Goal: Book appointment/travel/reservation

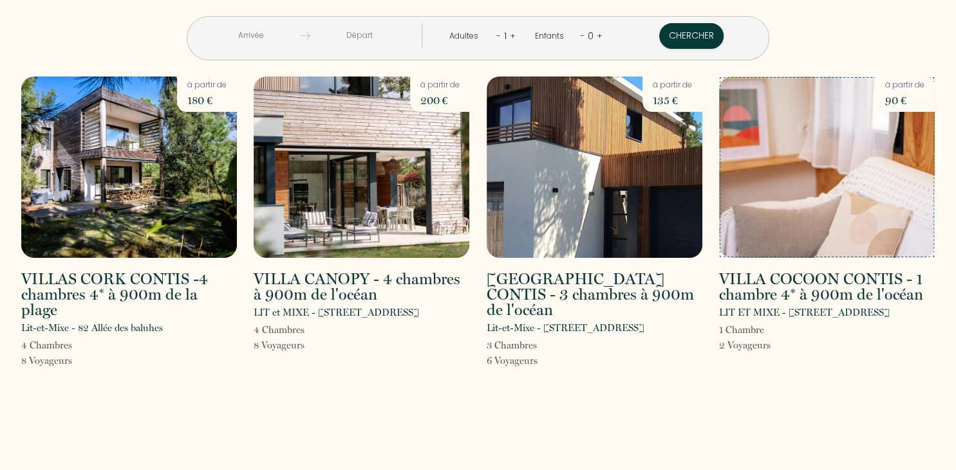
click at [840, 200] on img at bounding box center [827, 167] width 216 height 181
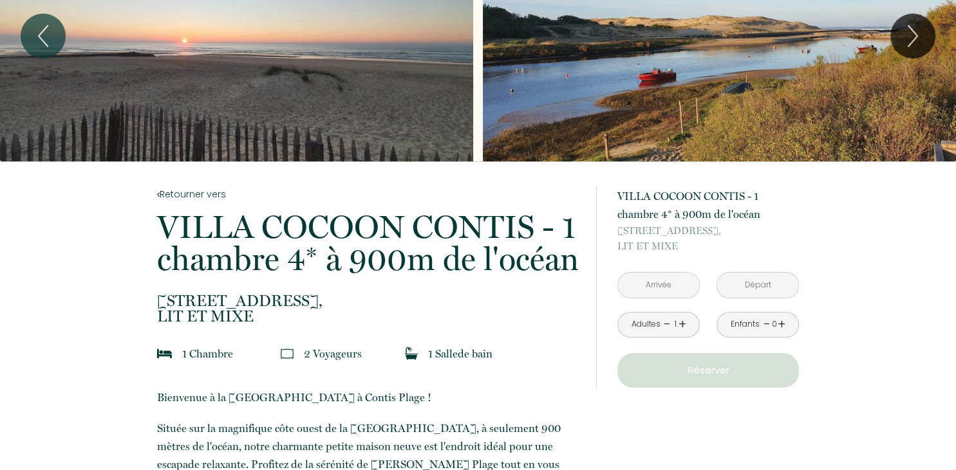
scroll to position [136, 0]
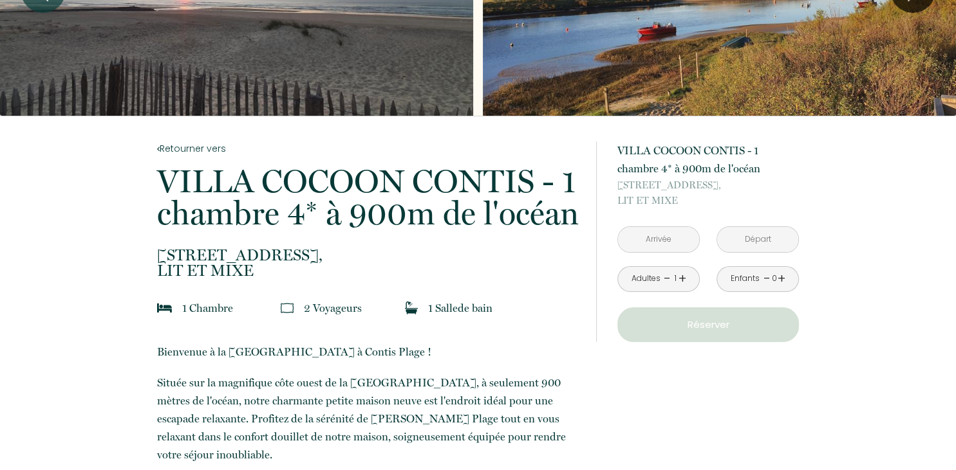
click at [781, 277] on link "+" at bounding box center [781, 279] width 8 height 20
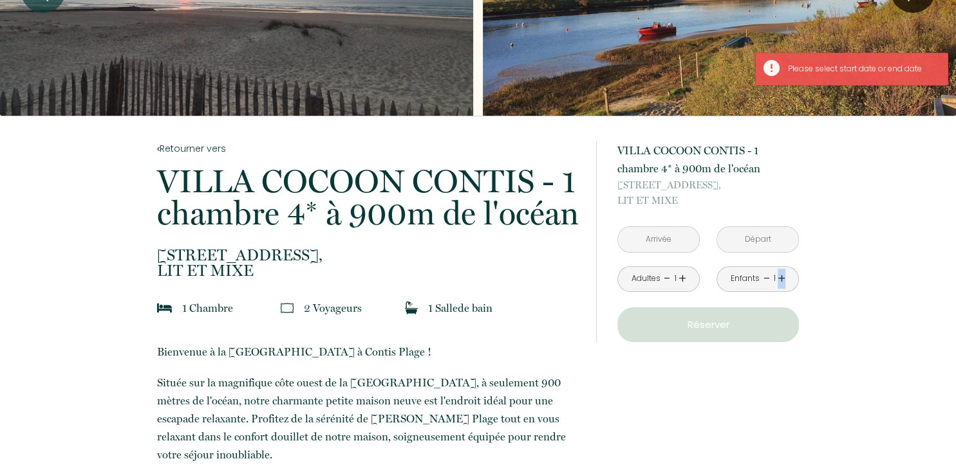
click at [781, 277] on link "+" at bounding box center [781, 279] width 8 height 20
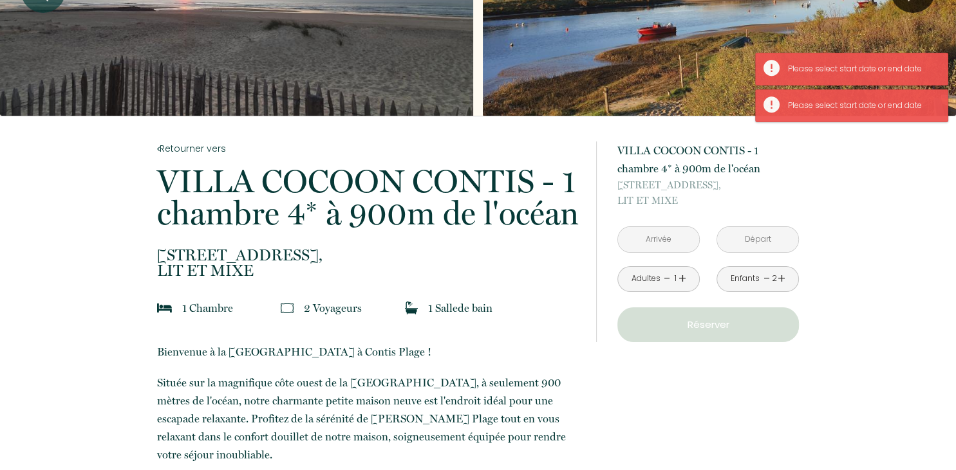
click at [667, 243] on input "text" at bounding box center [658, 239] width 81 height 25
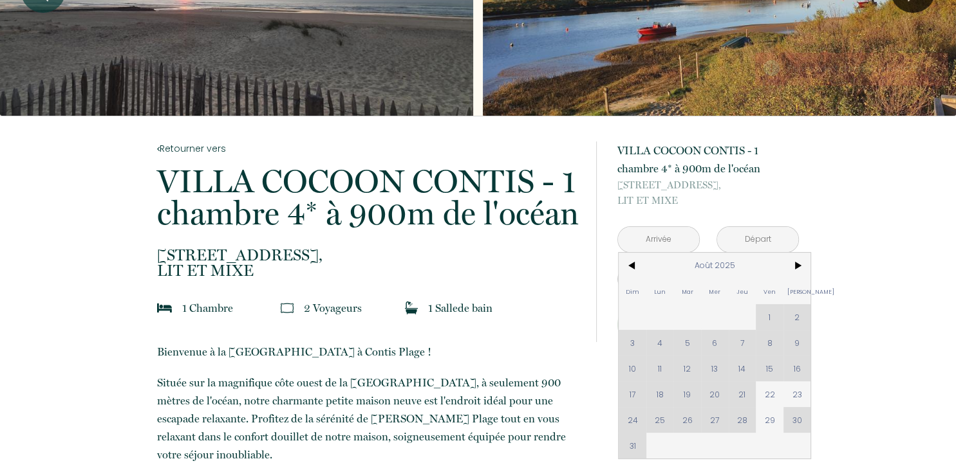
click at [660, 423] on div "Dim Lun Mar Mer Jeu Ven Sam 1 2 3 4 5 6 7 8 9 10 11 12 13 14 15 16 17 18 19 20 …" at bounding box center [714, 356] width 192 height 206
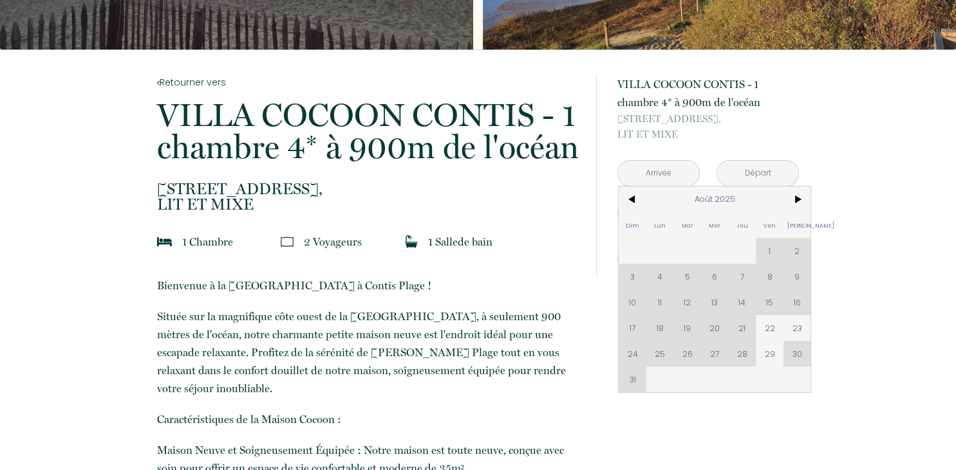
scroll to position [203, 0]
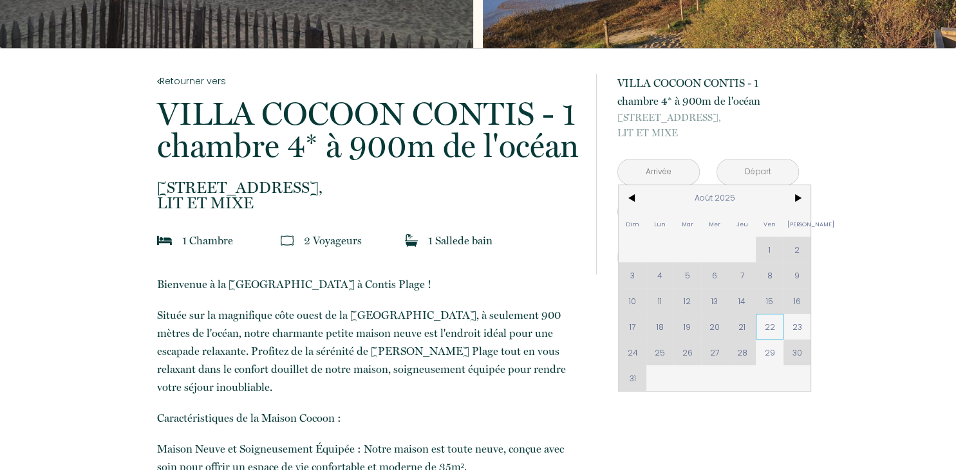
click at [769, 325] on span "22" at bounding box center [770, 327] width 28 height 26
type input "Ven 22 Août 2025"
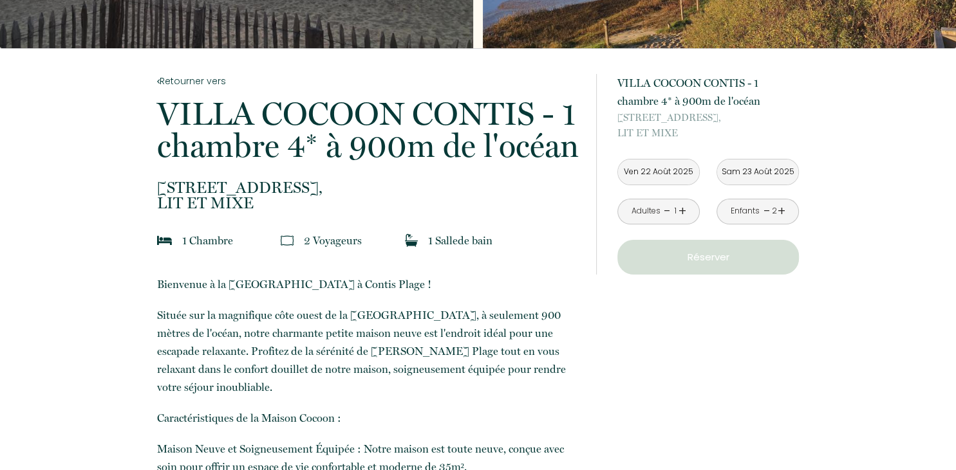
click at [0, 0] on p "Oups ! Les dates sélectionnées sont indisponibles." at bounding box center [0, 0] width 0 height 0
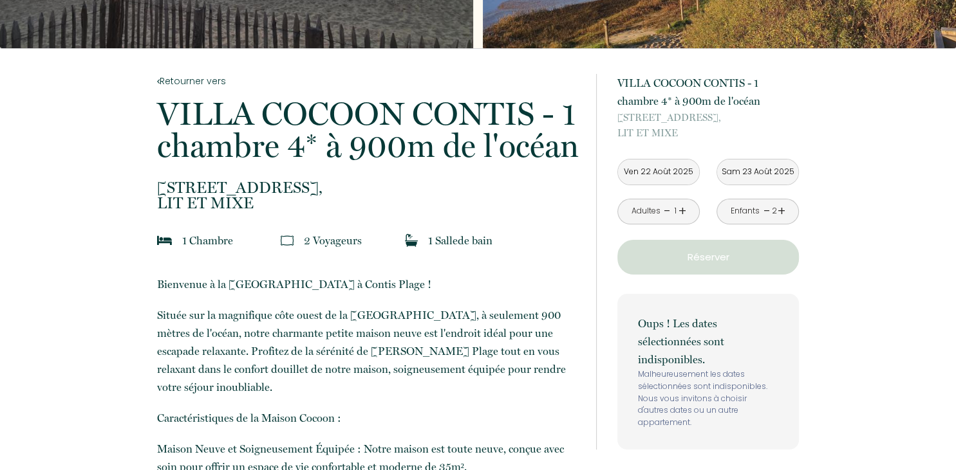
click at [786, 171] on input "Sam 23 Août 2025" at bounding box center [757, 172] width 81 height 25
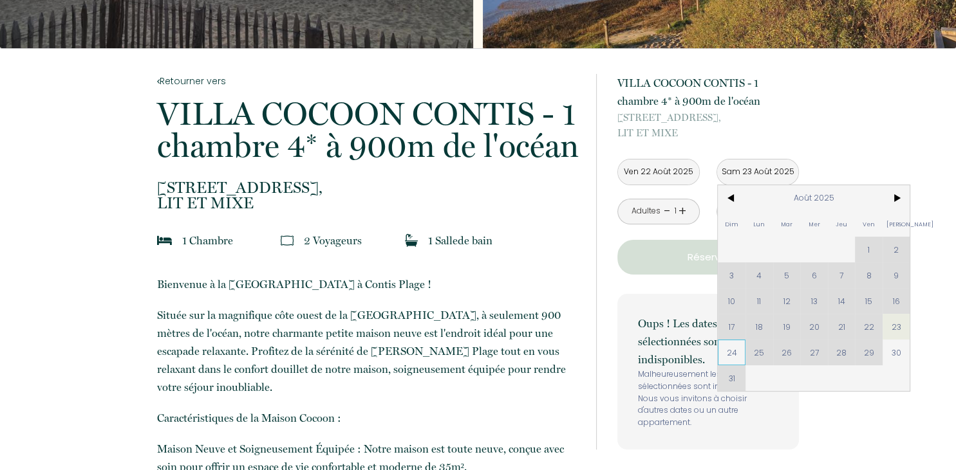
click at [735, 353] on span "24" at bounding box center [732, 353] width 28 height 26
type input "Dim 24 Août 2025"
